Goal: Navigation & Orientation: Find specific page/section

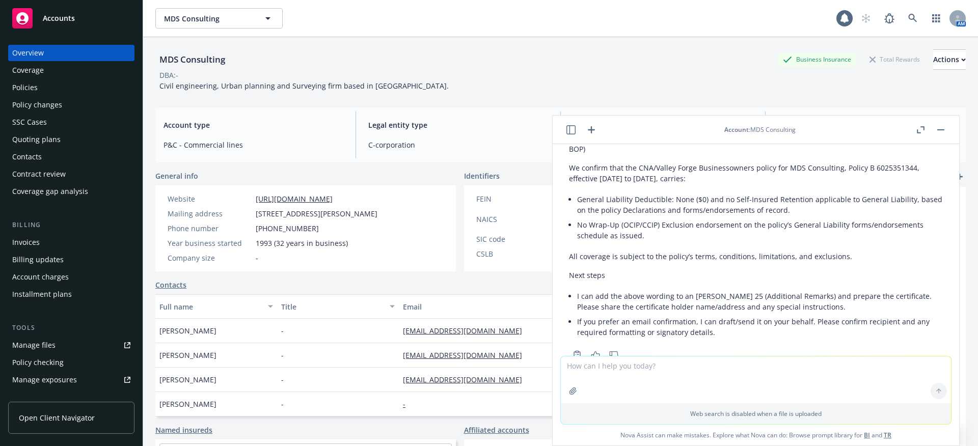
scroll to position [449, 0]
